Goal: Obtain resource: Download file/media

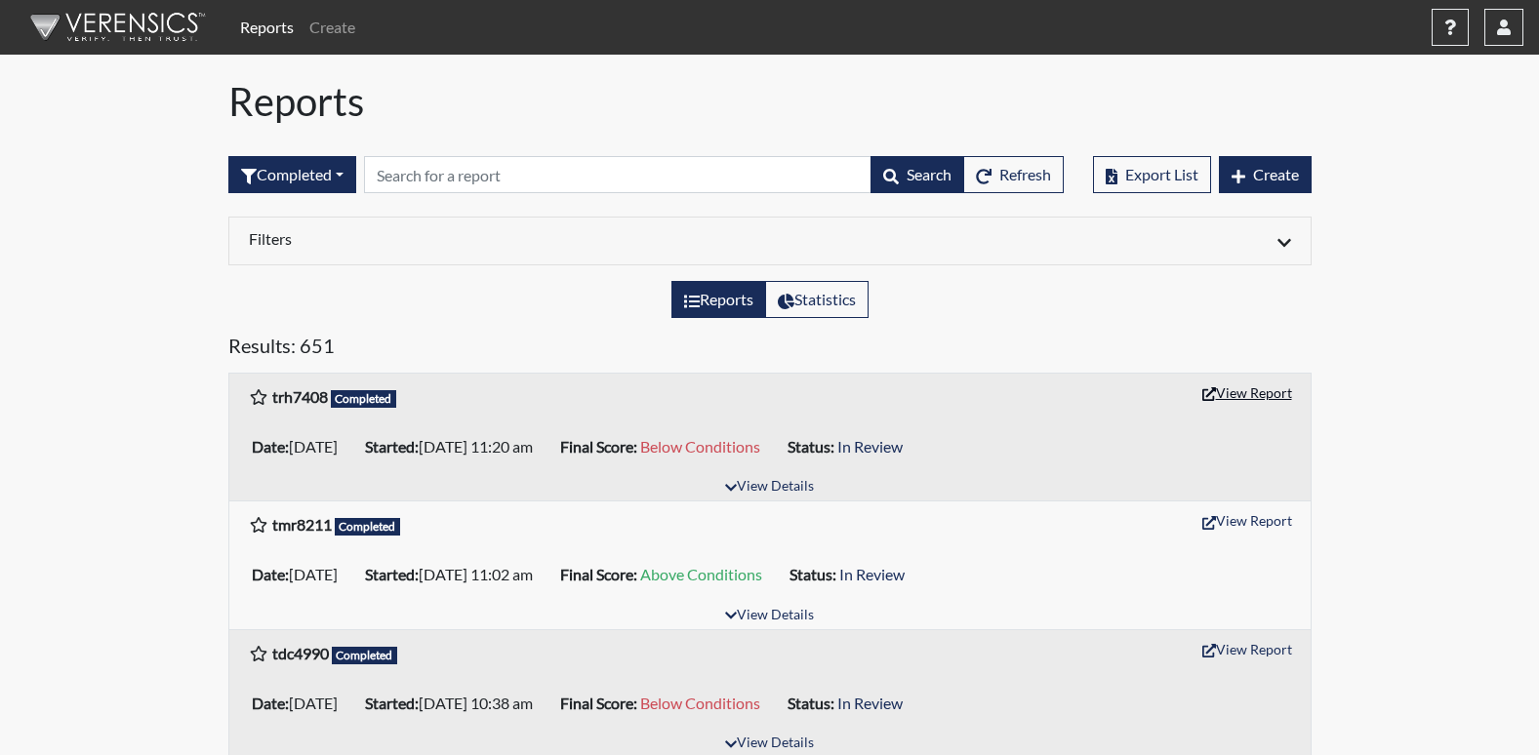
click at [1281, 398] on button "View Report" at bounding box center [1246, 393] width 107 height 30
click at [1265, 518] on button "View Report" at bounding box center [1246, 520] width 107 height 30
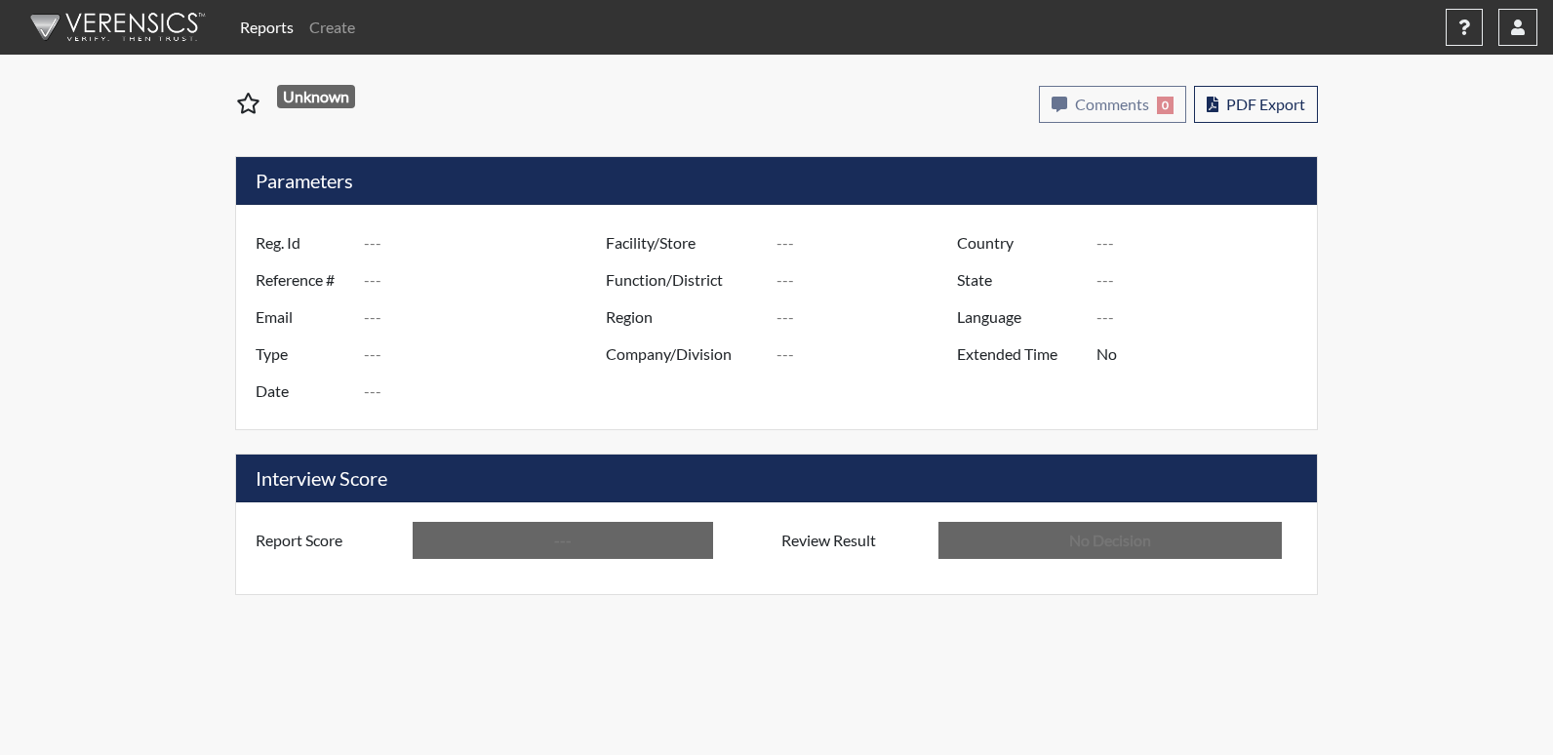
type input "trh7408"
type input "51667"
type input "---"
type input "Corrections Pre-Employment"
type input "[DATE]"
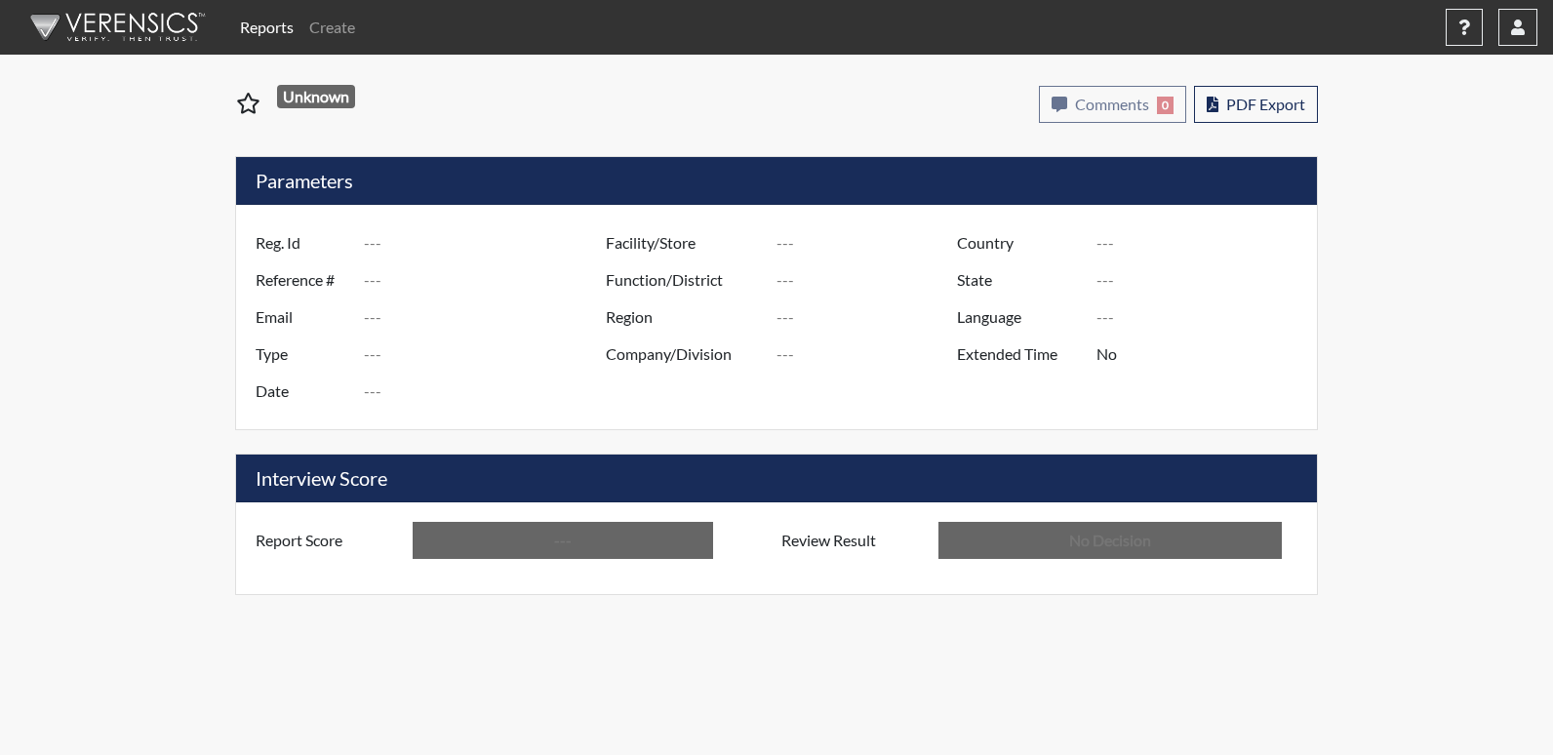
type input "[PERSON_NAME]"
type input "[GEOGRAPHIC_DATA]"
type input "[US_STATE]"
type input "English"
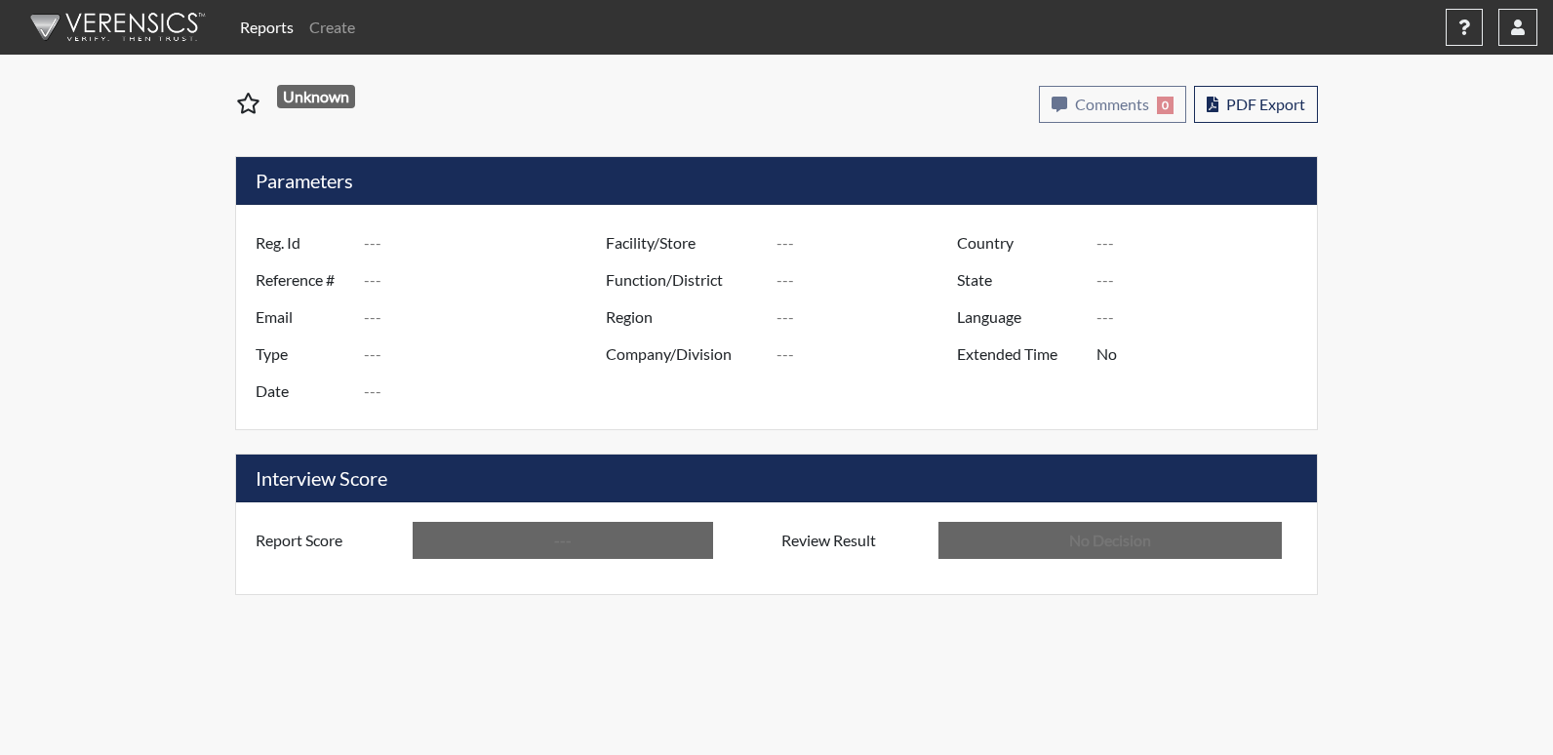
type input "Below Conditions"
type input "In Review"
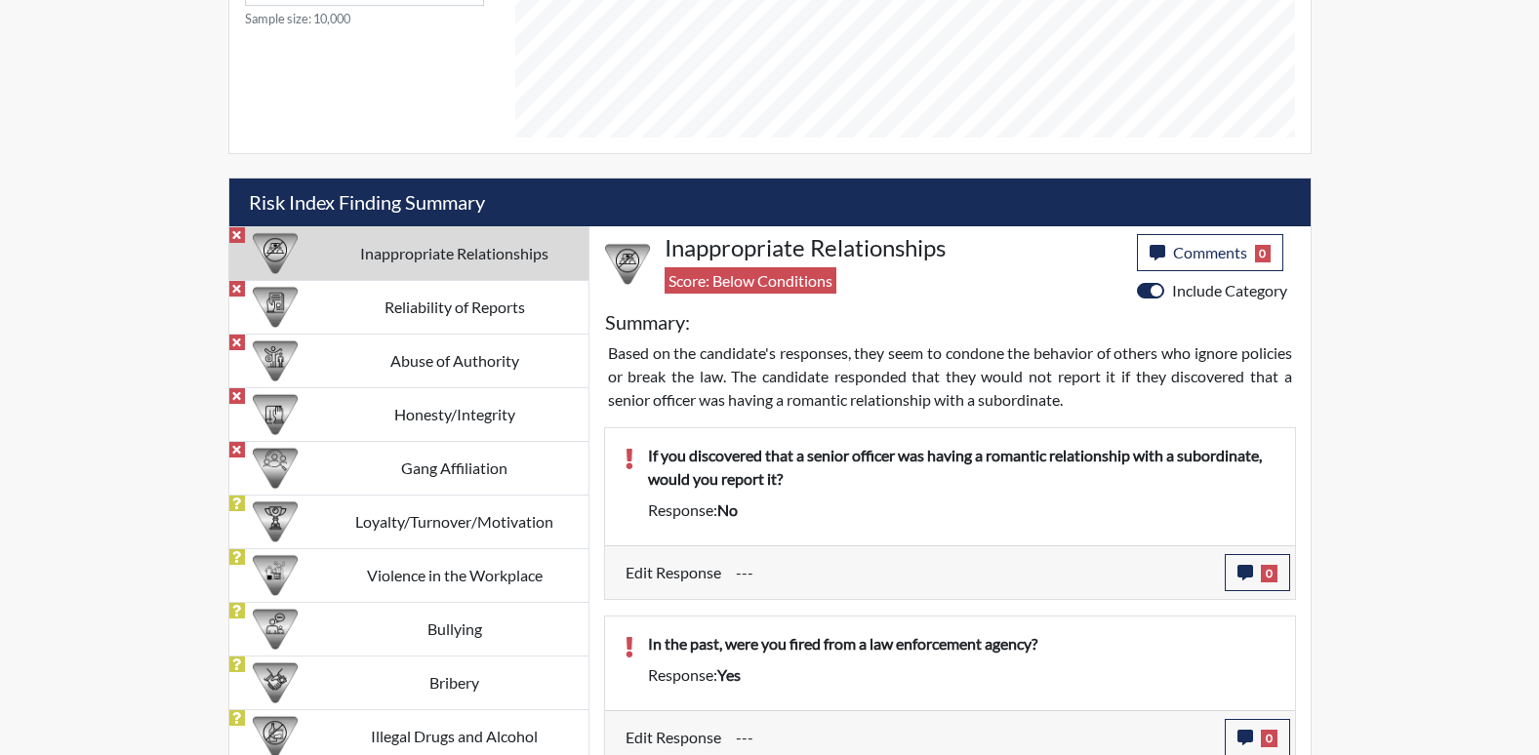
scroll to position [1073, 0]
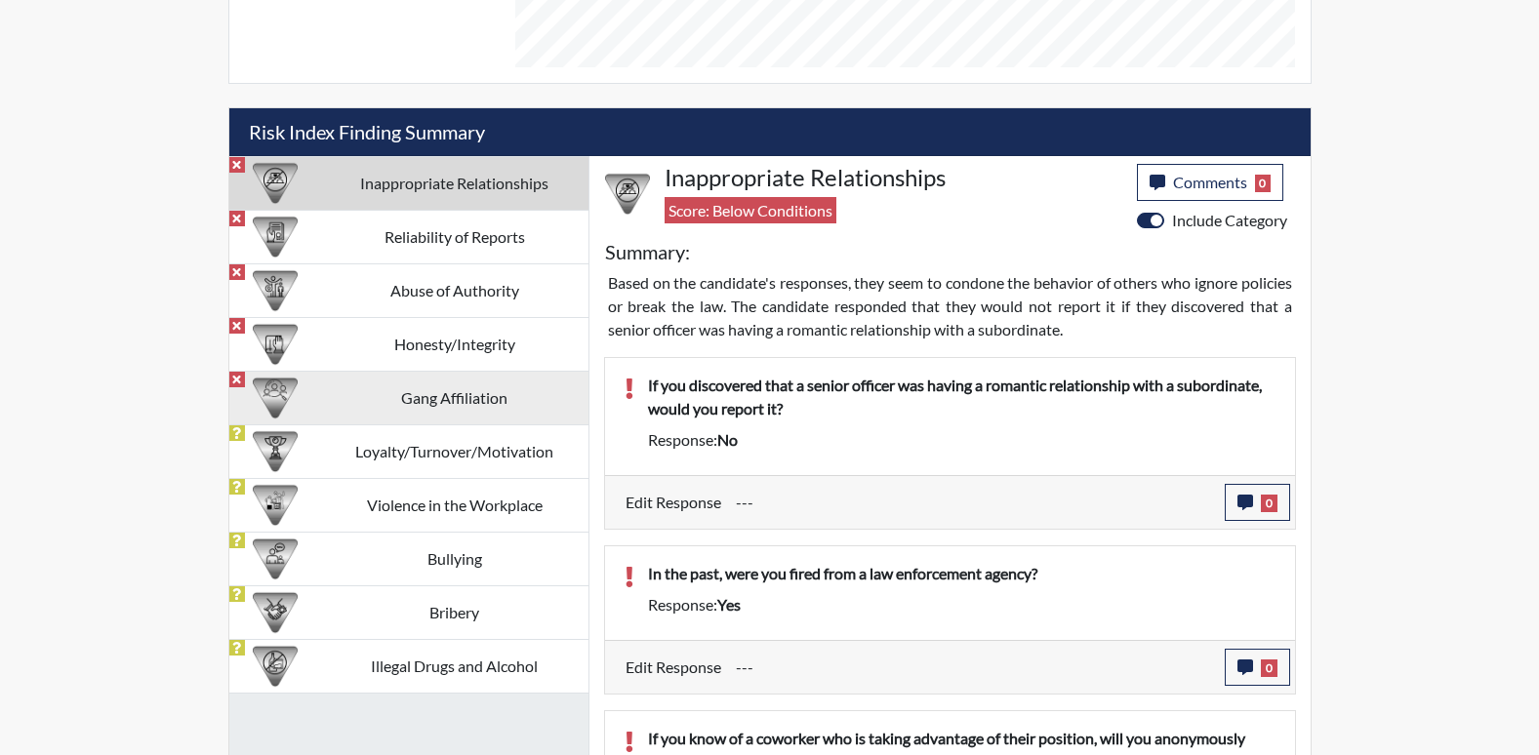
click at [460, 395] on td "Gang Affiliation" at bounding box center [454, 398] width 267 height 54
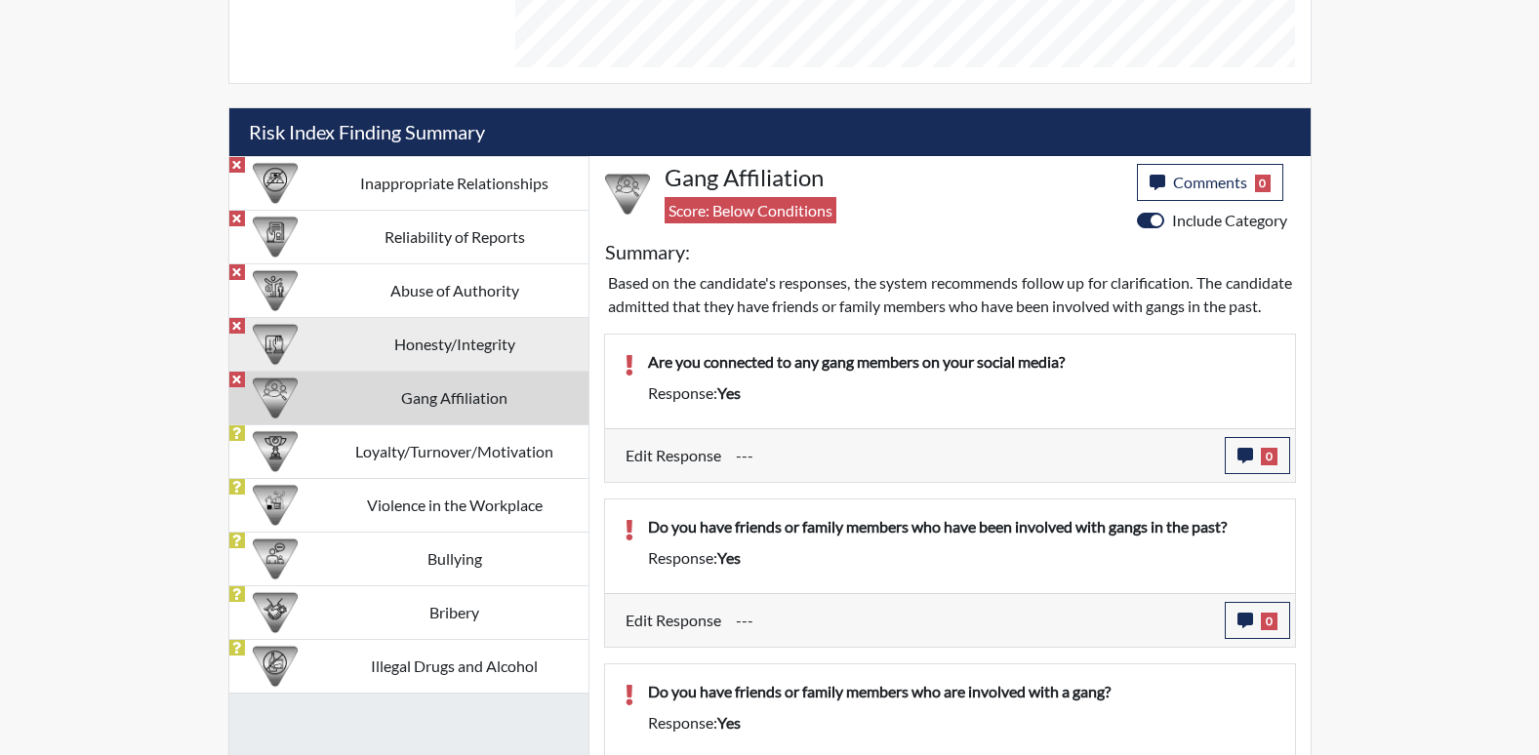
click at [435, 350] on td "Honesty/Integrity" at bounding box center [454, 344] width 267 height 54
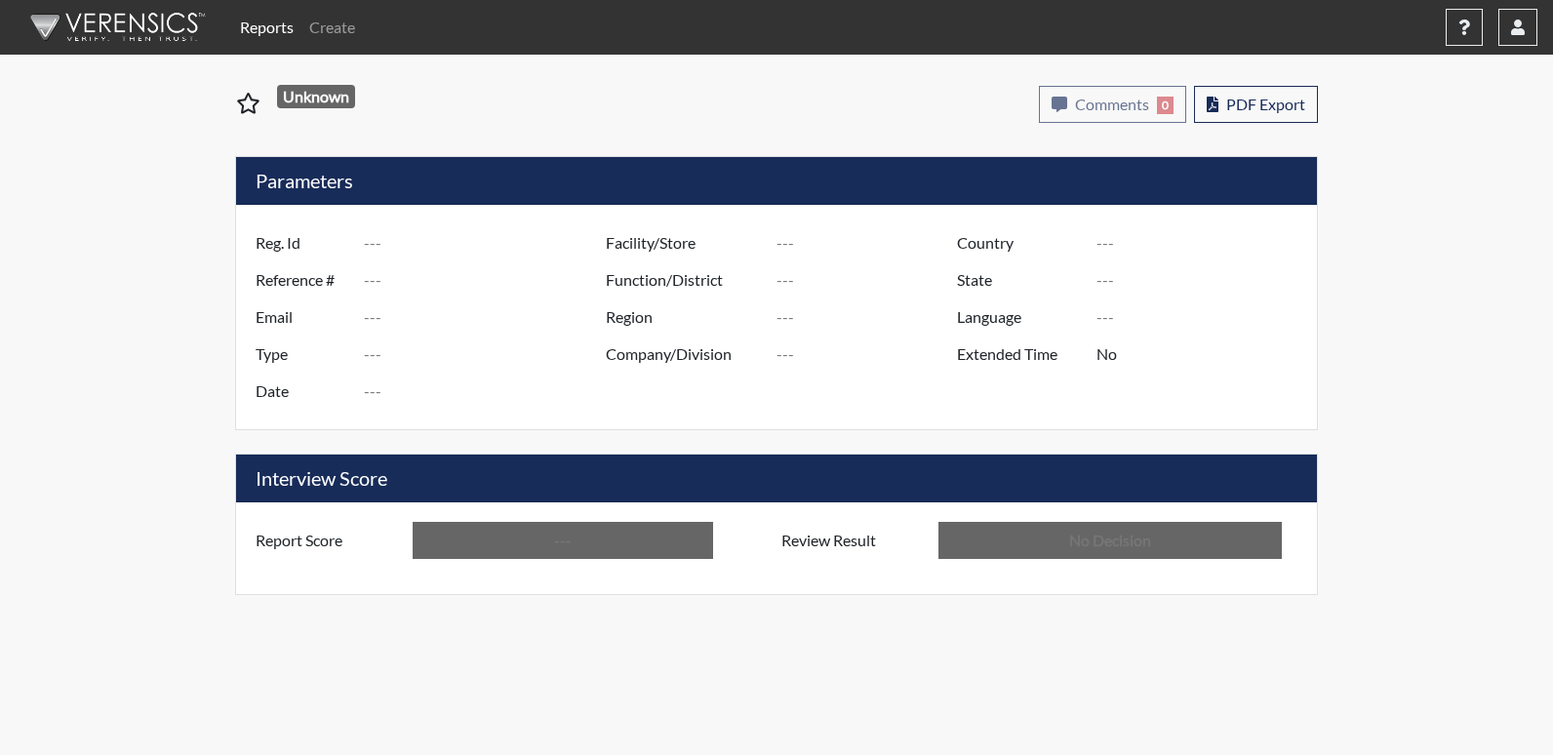
type input "tmr8211"
type input "51663"
type input "---"
type input "Corrections Pre-Employment"
type input "[DATE]"
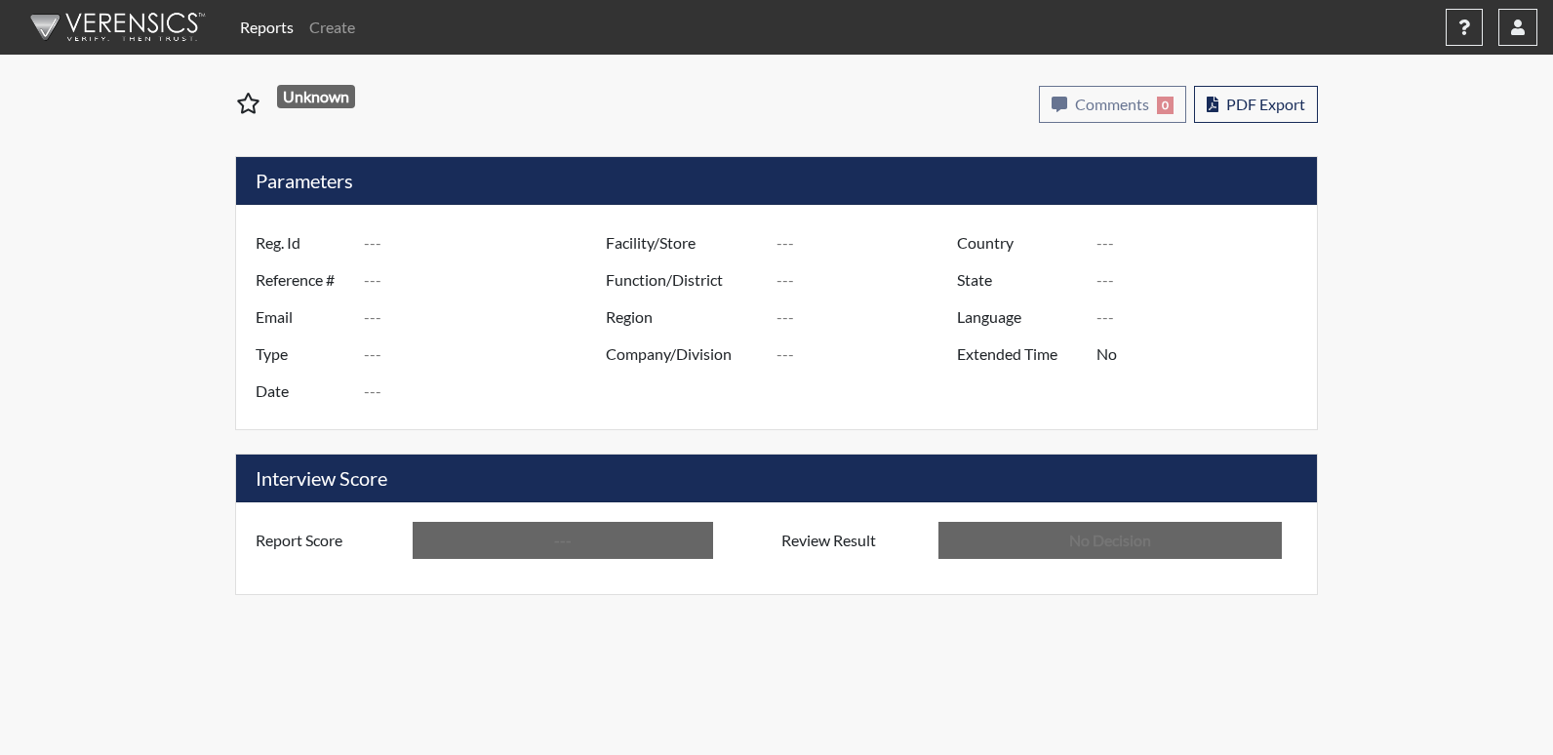
type input "[PERSON_NAME]"
type input "[GEOGRAPHIC_DATA]"
type input "[US_STATE]"
type input "English"
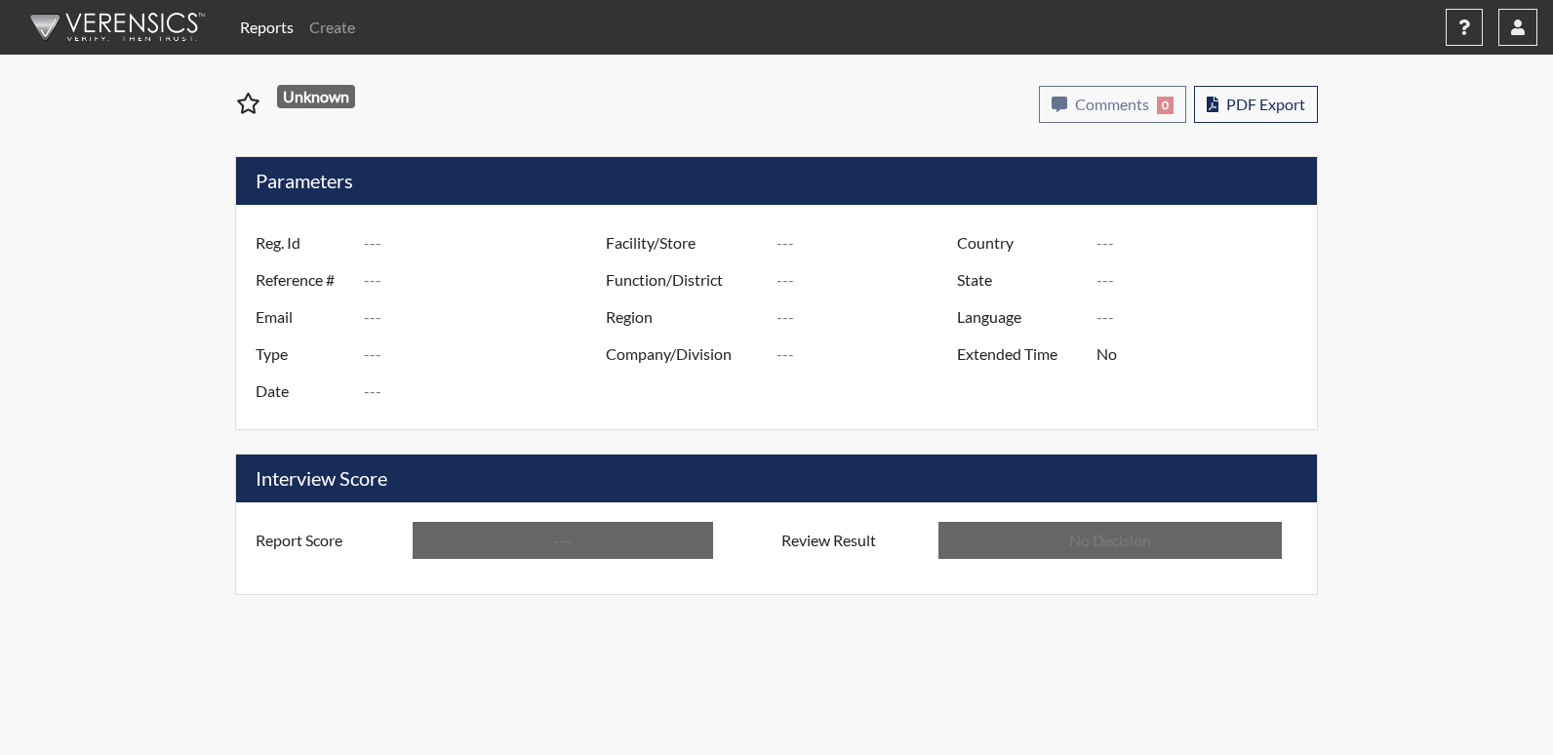
type input "Above Conditions"
type input "In Review"
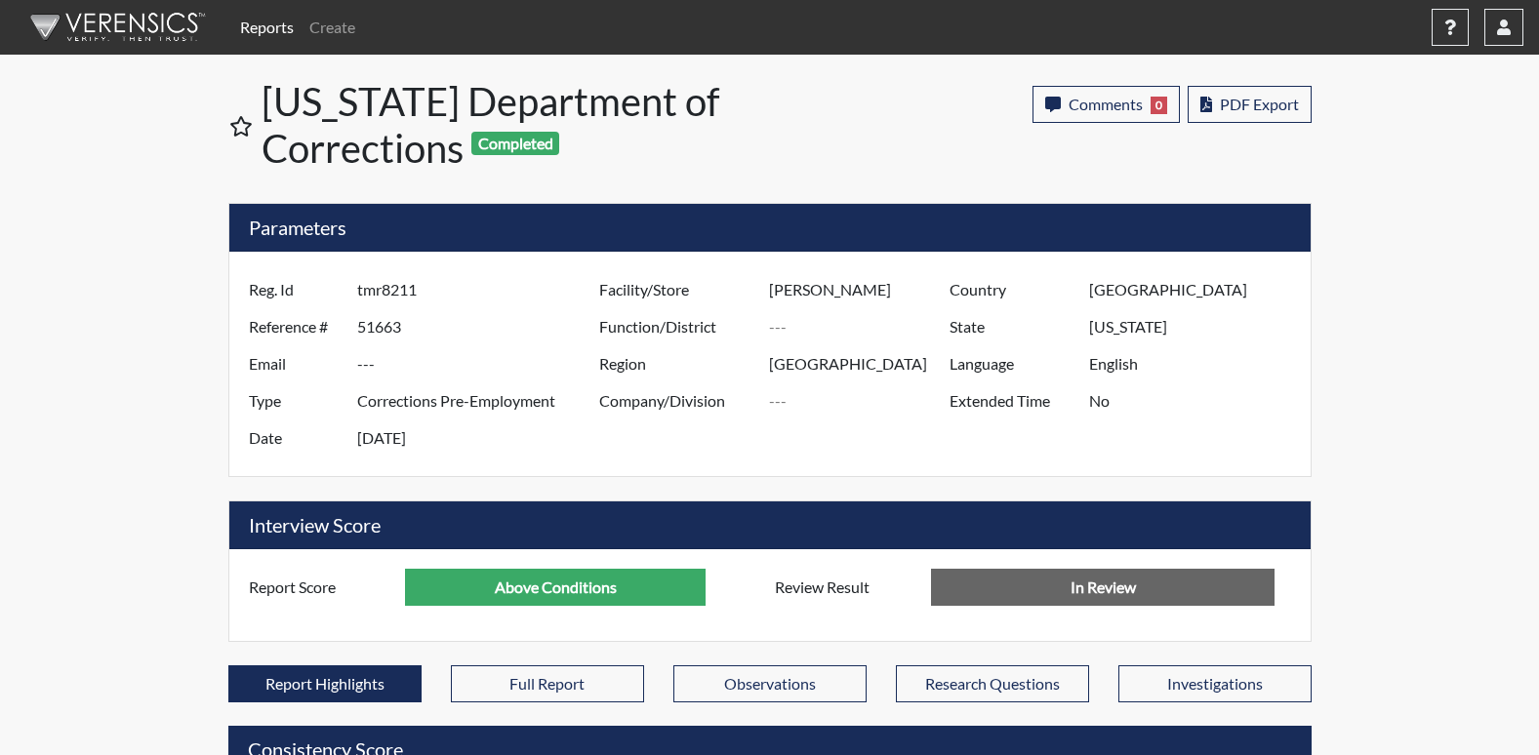
scroll to position [324, 811]
click at [1248, 106] on span "PDF Export" at bounding box center [1259, 104] width 79 height 19
